Goal: Task Accomplishment & Management: Use online tool/utility

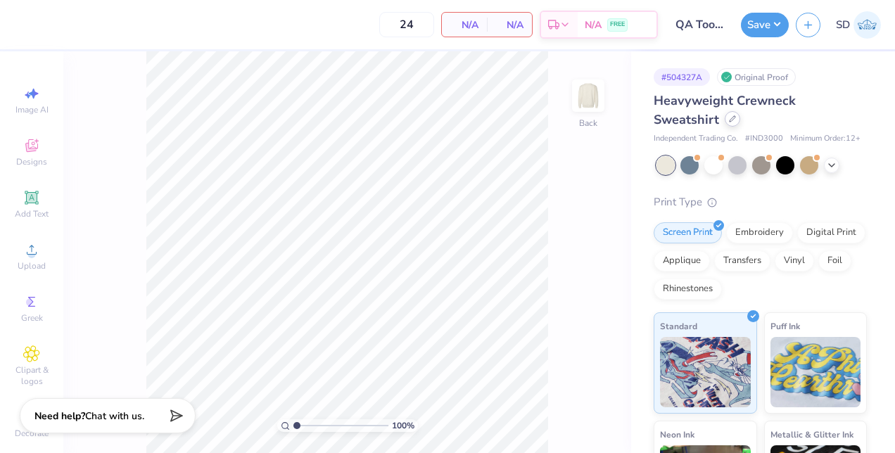
click at [727, 123] on div at bounding box center [732, 118] width 15 height 15
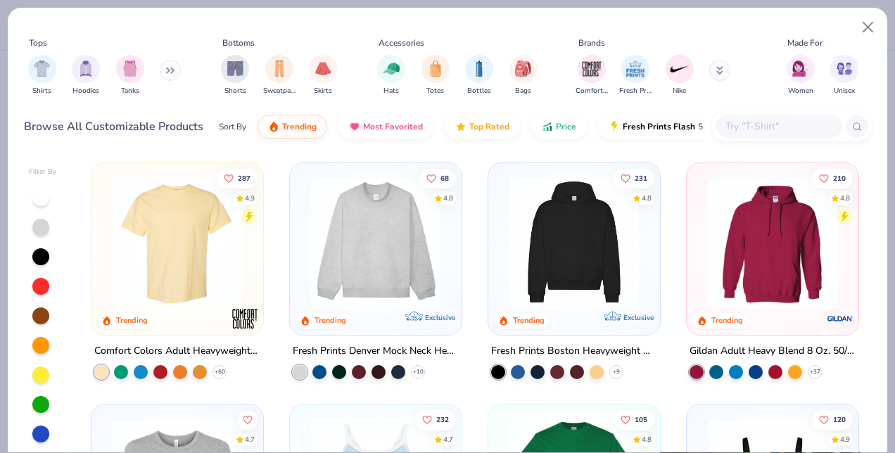
click at [378, 231] on img at bounding box center [376, 241] width 144 height 129
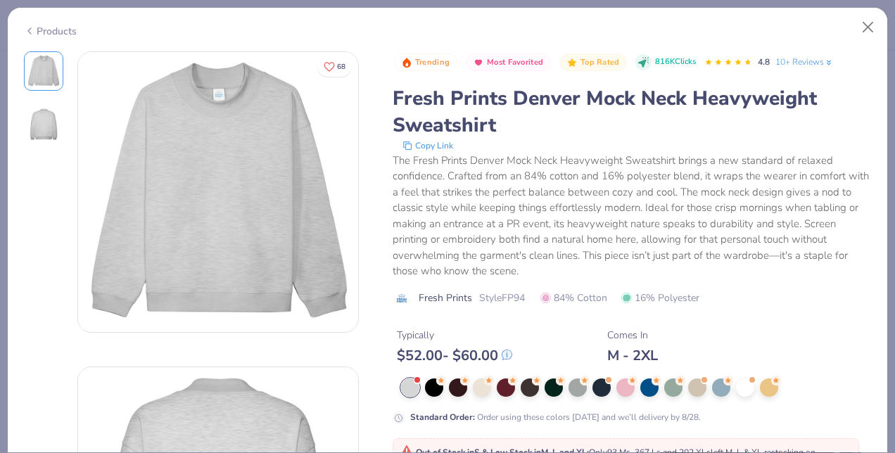
scroll to position [352, 0]
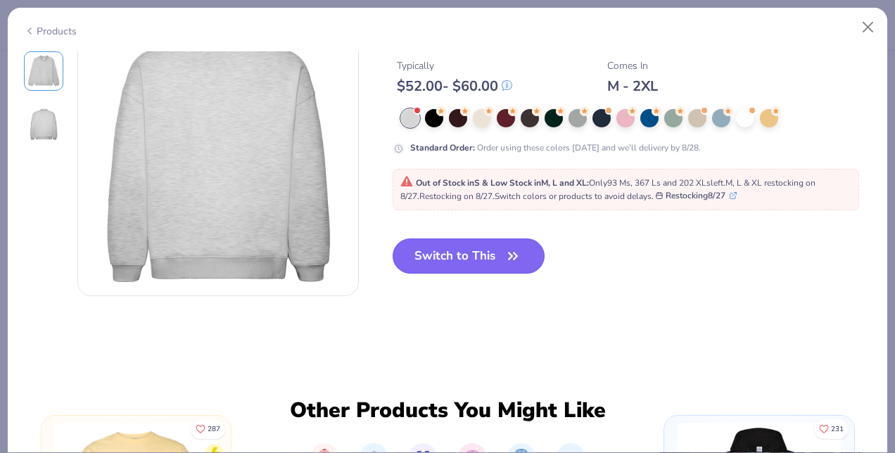
click at [471, 257] on button "Switch to This" at bounding box center [469, 256] width 153 height 35
type input "50"
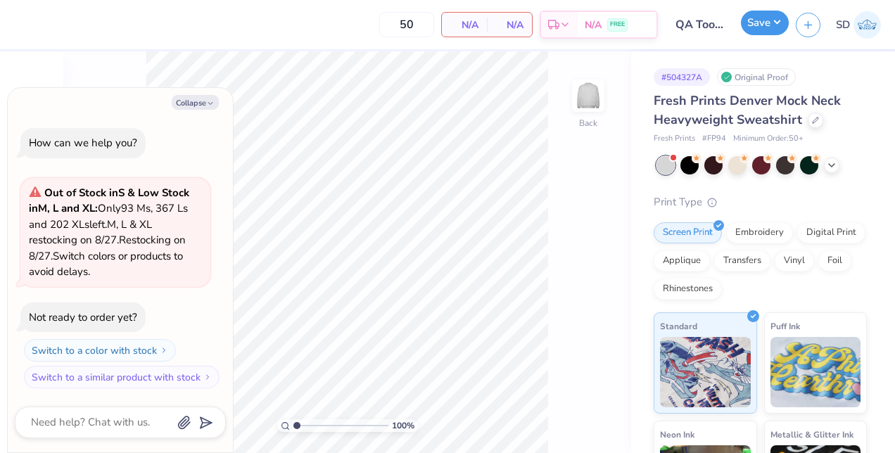
click at [765, 20] on button "Save" at bounding box center [765, 23] width 48 height 25
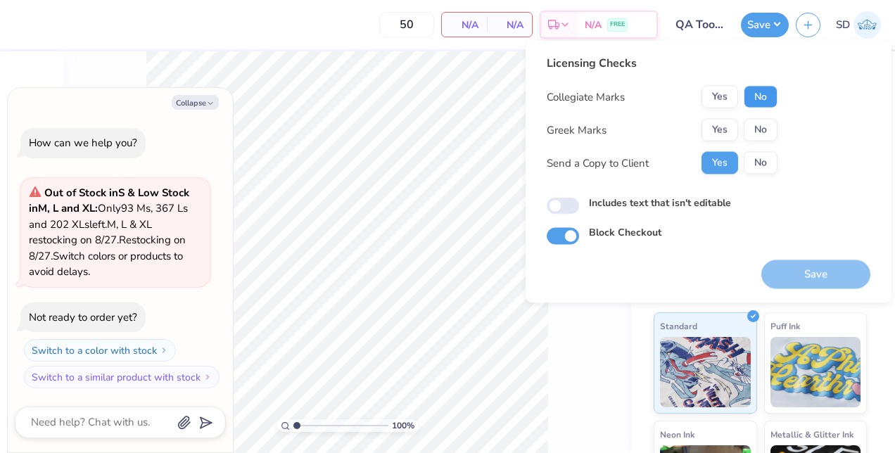
click at [765, 103] on button "No" at bounding box center [761, 97] width 34 height 23
click at [759, 132] on button "No" at bounding box center [761, 130] width 34 height 23
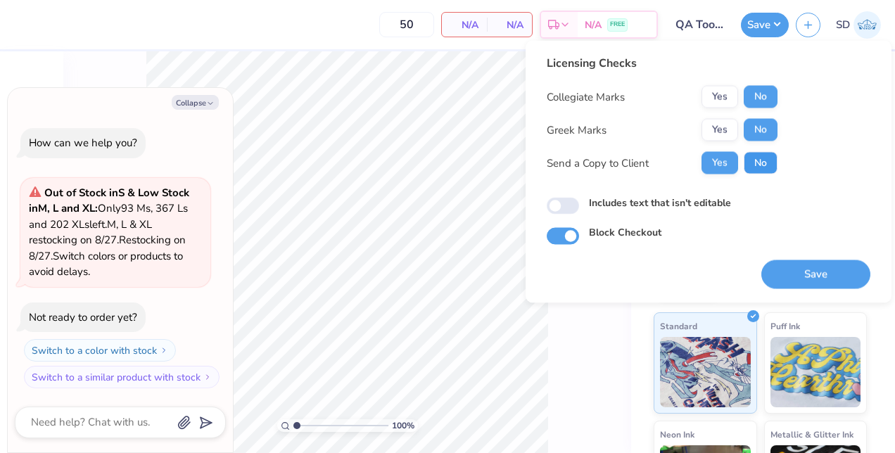
click at [767, 168] on button "No" at bounding box center [761, 163] width 34 height 23
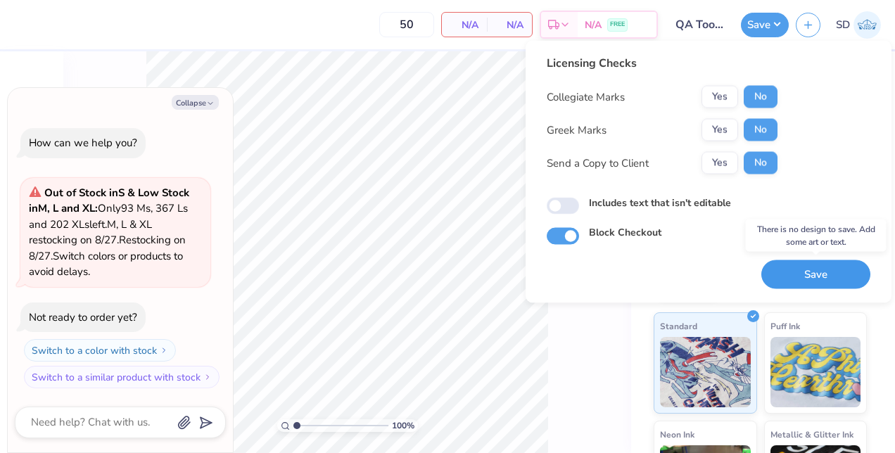
click at [796, 280] on button "Save" at bounding box center [815, 274] width 109 height 29
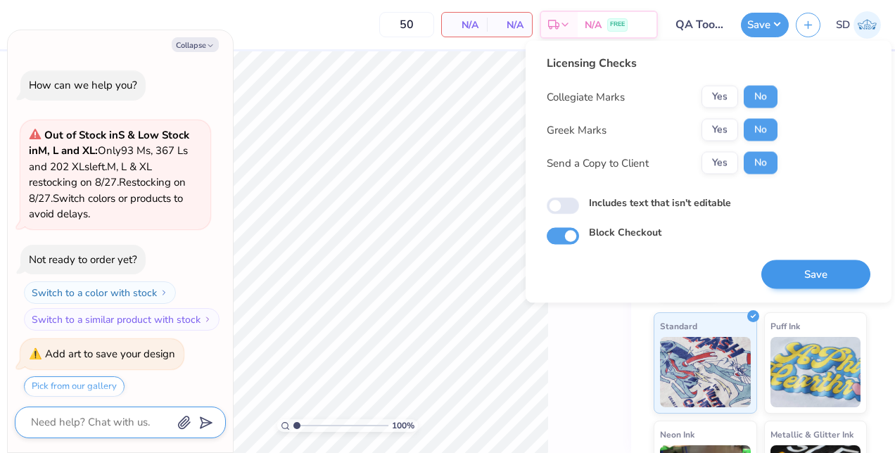
scroll to position [32, 0]
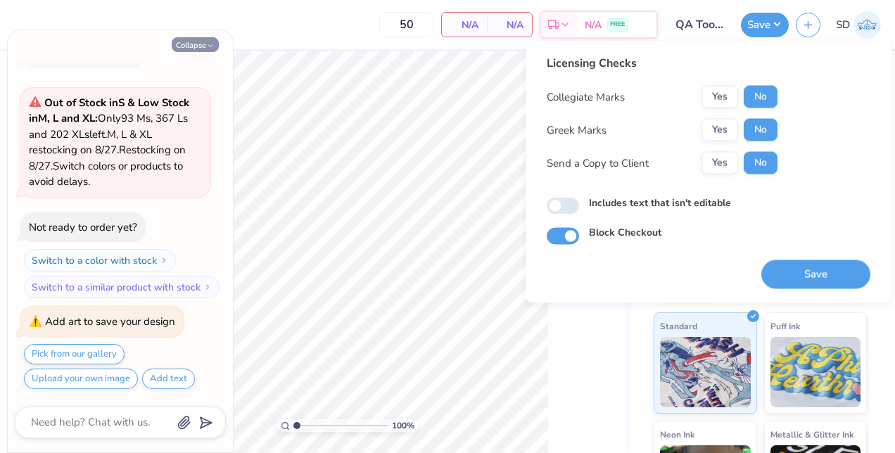
click at [205, 44] on button "Collapse" at bounding box center [195, 44] width 47 height 15
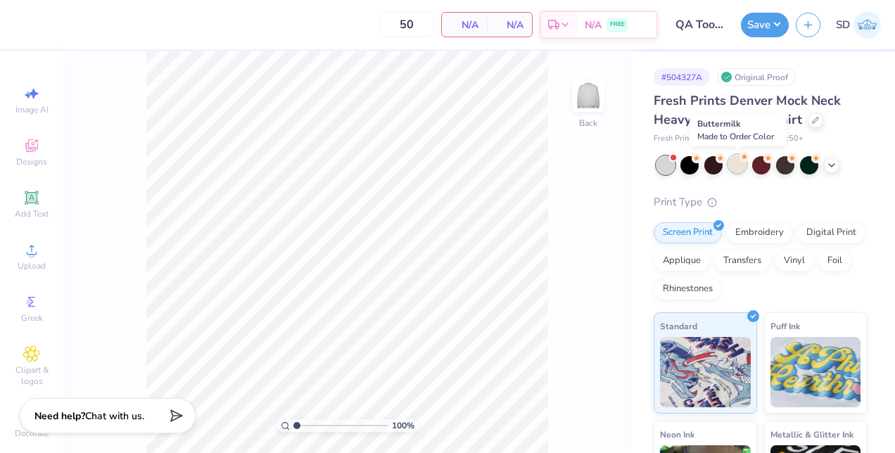
click at [737, 161] on div at bounding box center [737, 164] width 18 height 18
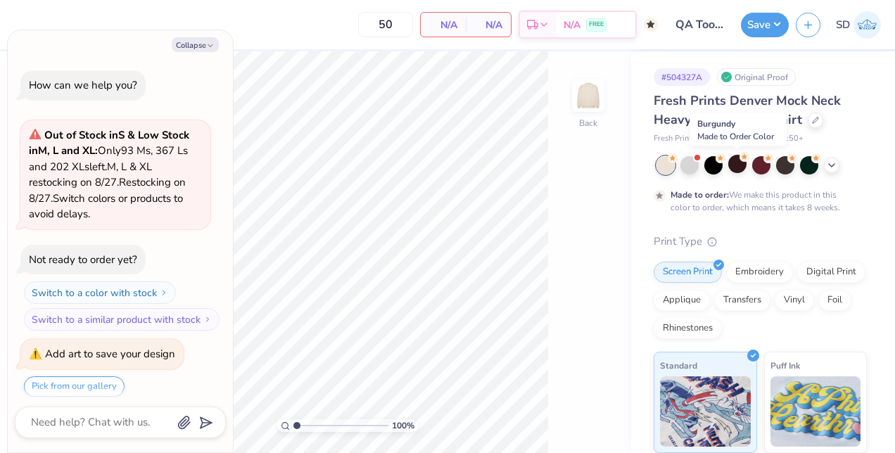
scroll to position [149, 0]
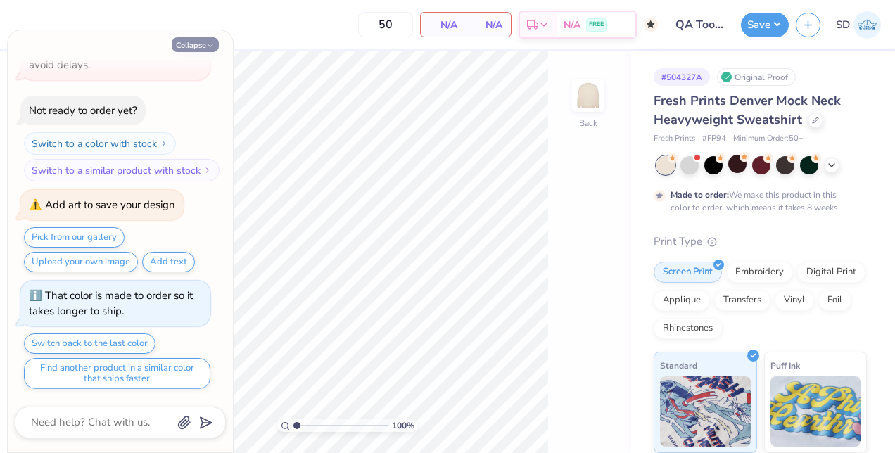
click at [184, 48] on button "Collapse" at bounding box center [195, 44] width 47 height 15
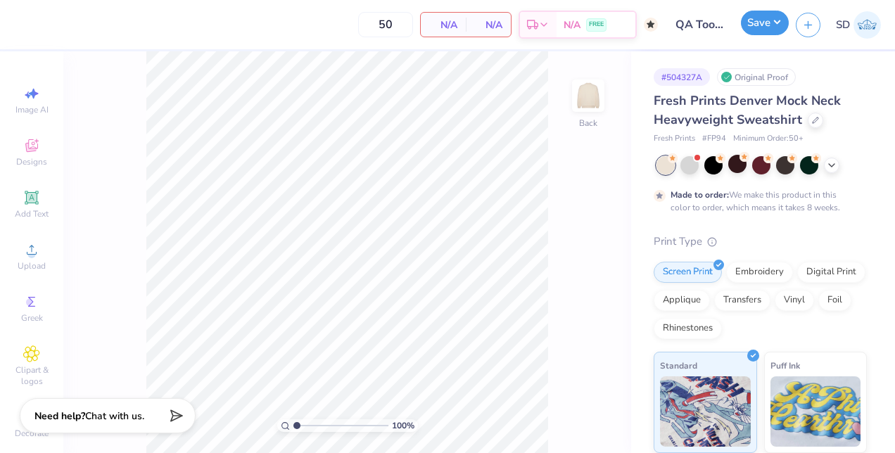
click at [761, 20] on button "Save" at bounding box center [765, 23] width 48 height 25
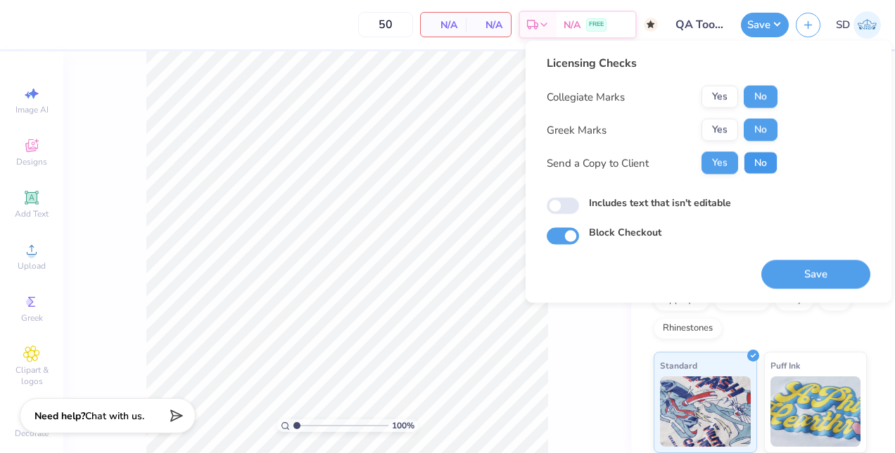
click at [756, 155] on button "No" at bounding box center [761, 163] width 34 height 23
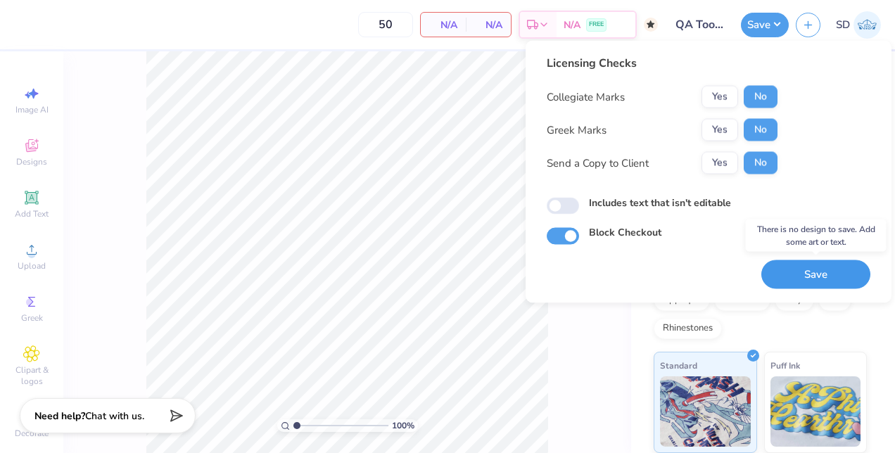
click at [807, 269] on button "Save" at bounding box center [815, 274] width 109 height 29
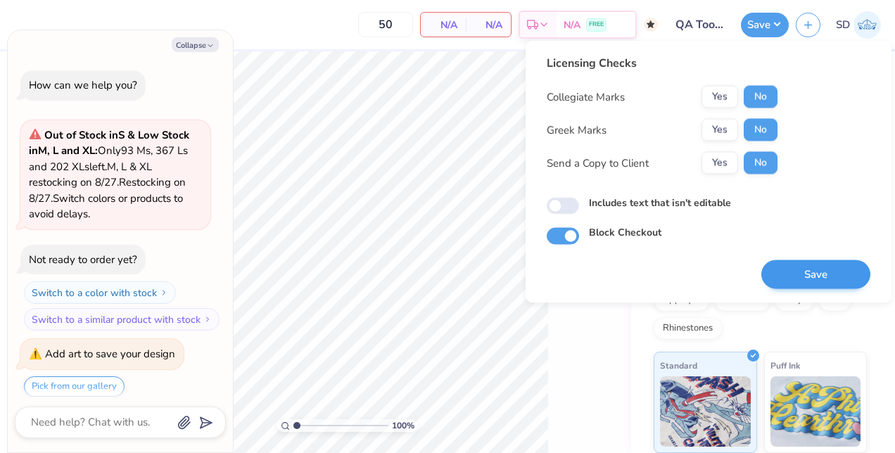
scroll to position [240, 0]
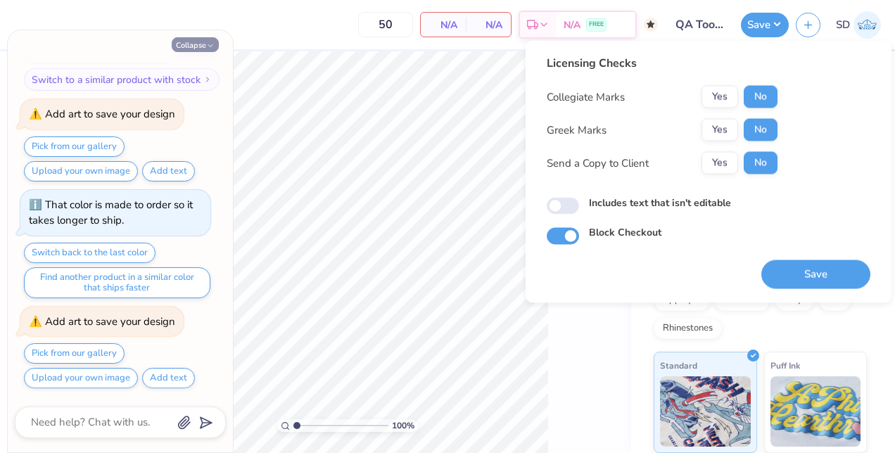
click at [185, 43] on button "Collapse" at bounding box center [195, 44] width 47 height 15
type textarea "x"
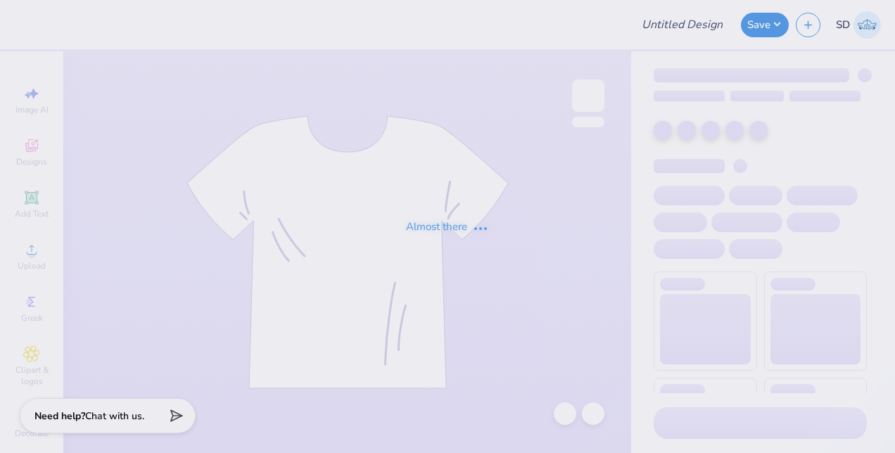
type input "QA Tool Test #4"
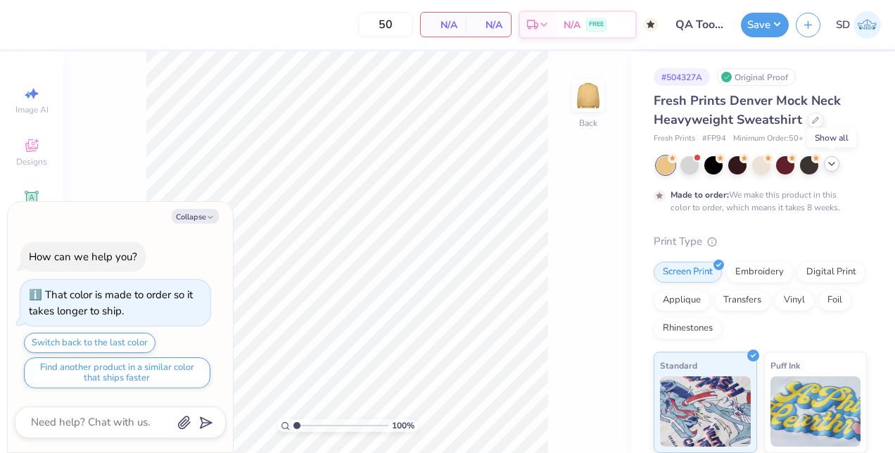
click at [832, 160] on icon at bounding box center [831, 163] width 11 height 11
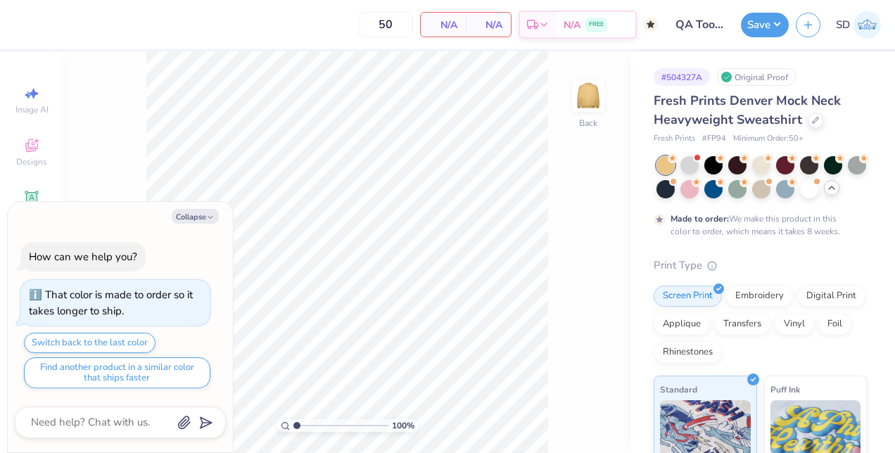
type textarea "x"
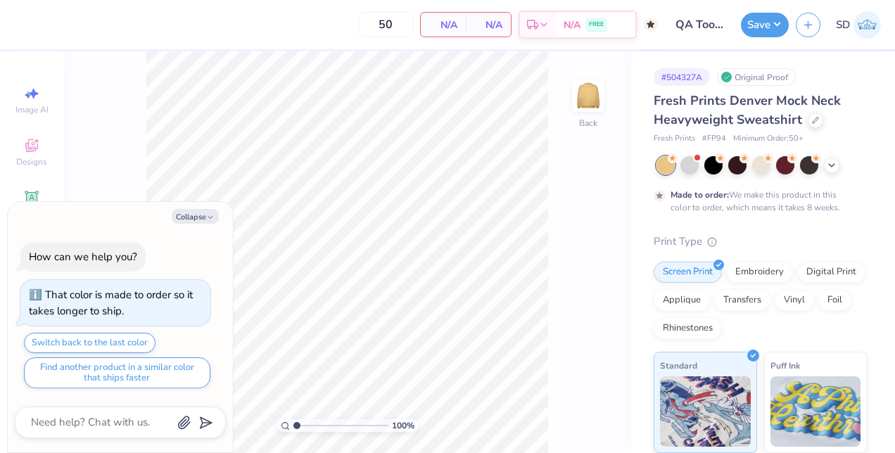
type textarea "x"
